Goal: Navigation & Orientation: Find specific page/section

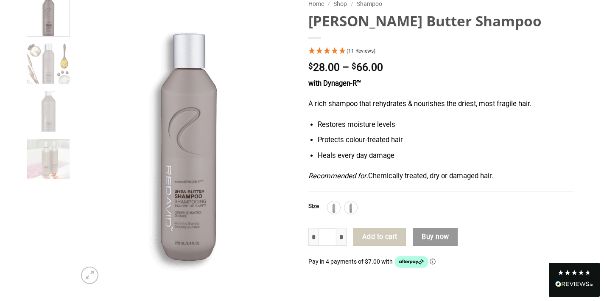
scroll to position [91, 0]
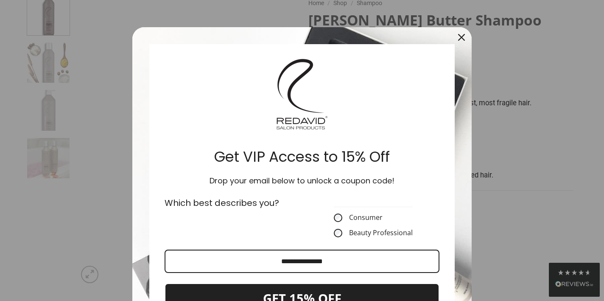
click at [459, 39] on icon "close icon" at bounding box center [461, 37] width 7 height 7
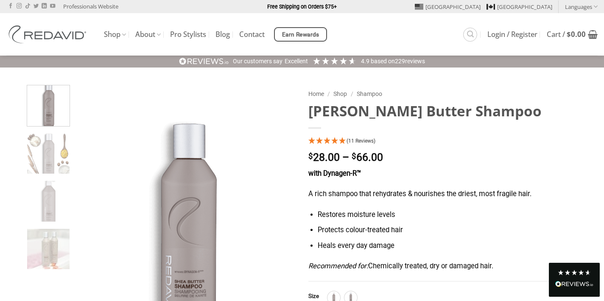
scroll to position [0, 0]
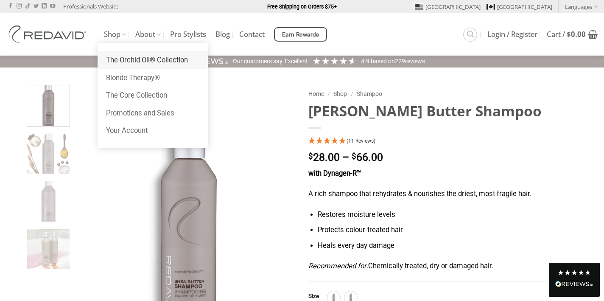
click at [121, 58] on link "The Orchid Oil® Collection" at bounding box center [153, 60] width 110 height 18
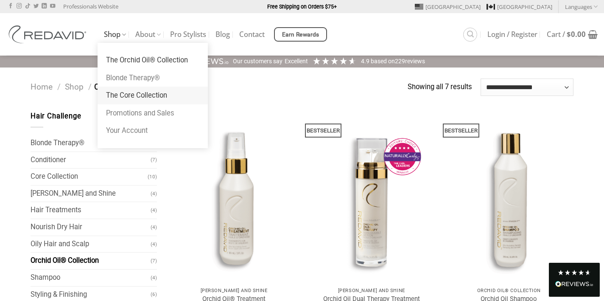
click at [129, 98] on link "The Core Collection" at bounding box center [153, 96] width 110 height 18
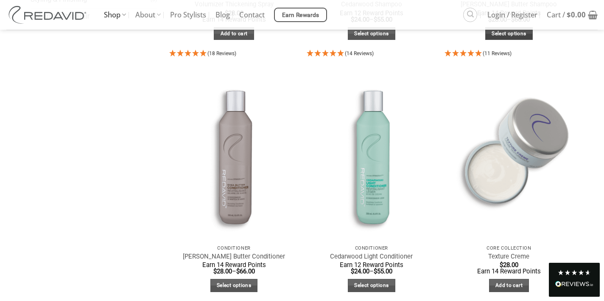
scroll to position [313, 0]
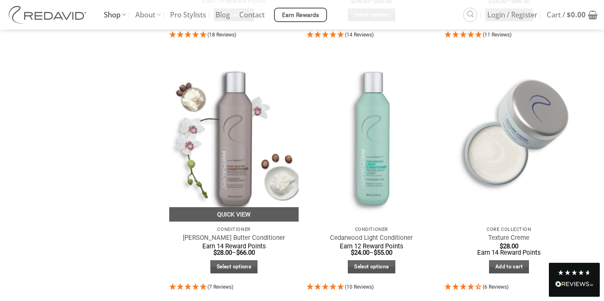
click at [244, 156] on img "Shea Butter Conditioner" at bounding box center [233, 135] width 129 height 172
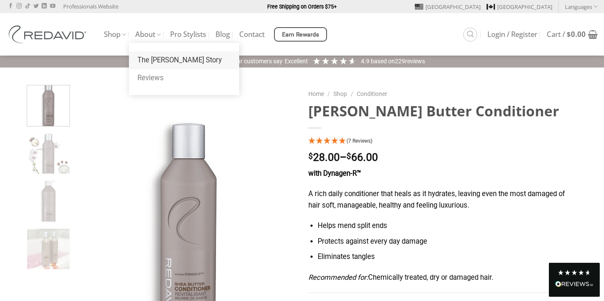
click at [160, 62] on link "The [PERSON_NAME] Story" at bounding box center [184, 60] width 110 height 18
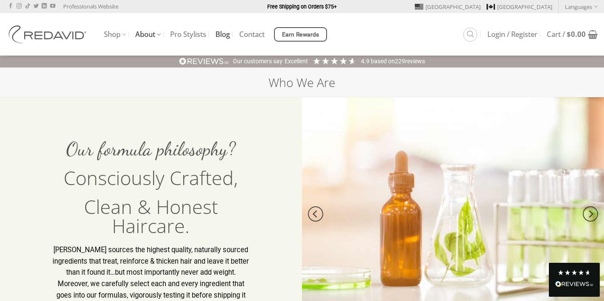
click at [230, 30] on link "Blog" at bounding box center [223, 34] width 14 height 15
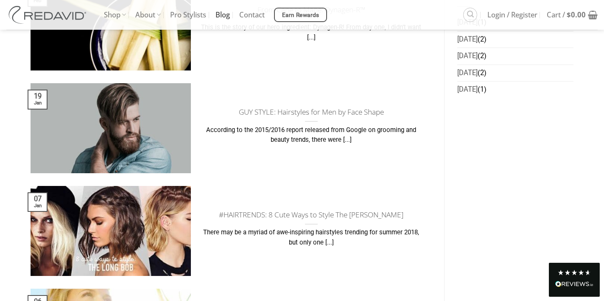
scroll to position [748, 0]
